Goal: Find specific page/section: Find specific page/section

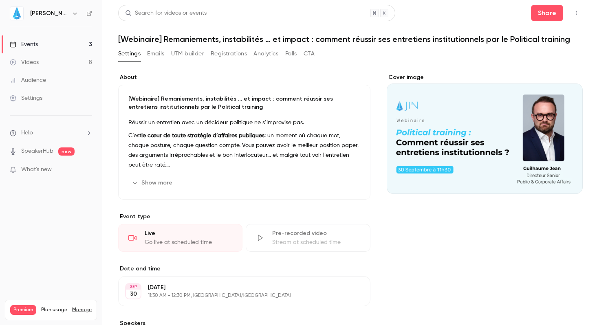
click at [64, 47] on link "Events 3" at bounding box center [51, 44] width 102 height 18
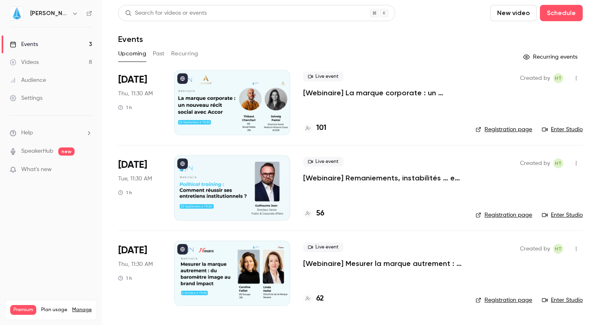
click at [317, 214] on h4 "56" at bounding box center [320, 213] width 8 height 11
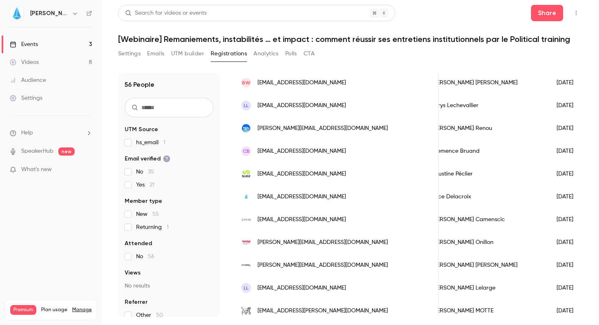
scroll to position [338, 0]
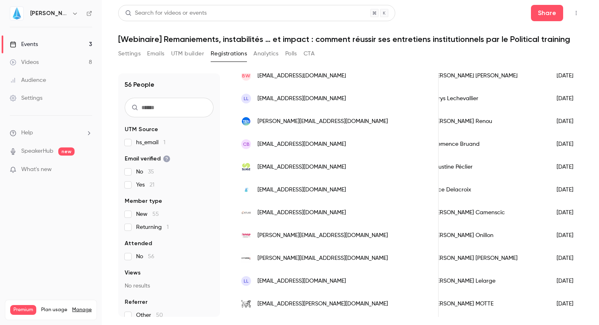
click at [51, 42] on link "Events 3" at bounding box center [51, 44] width 102 height 18
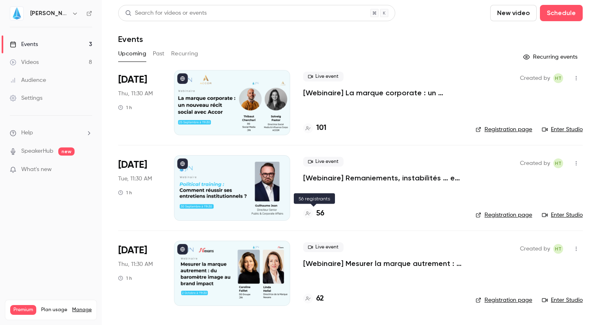
click at [317, 212] on h4 "56" at bounding box center [320, 213] width 8 height 11
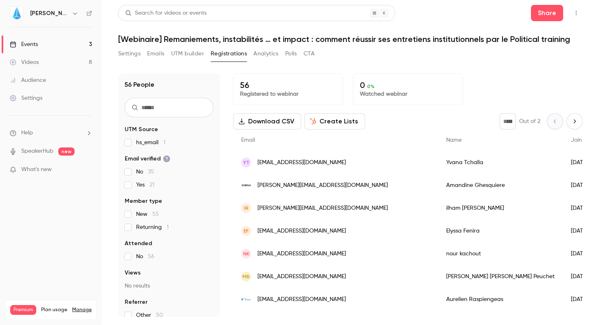
click at [449, 0] on main "Search for videos or events Share [Webinaire] Remaniements, instabilités … et i…" at bounding box center [350, 162] width 497 height 325
